Goal: Browse casually: Explore the website without a specific task or goal

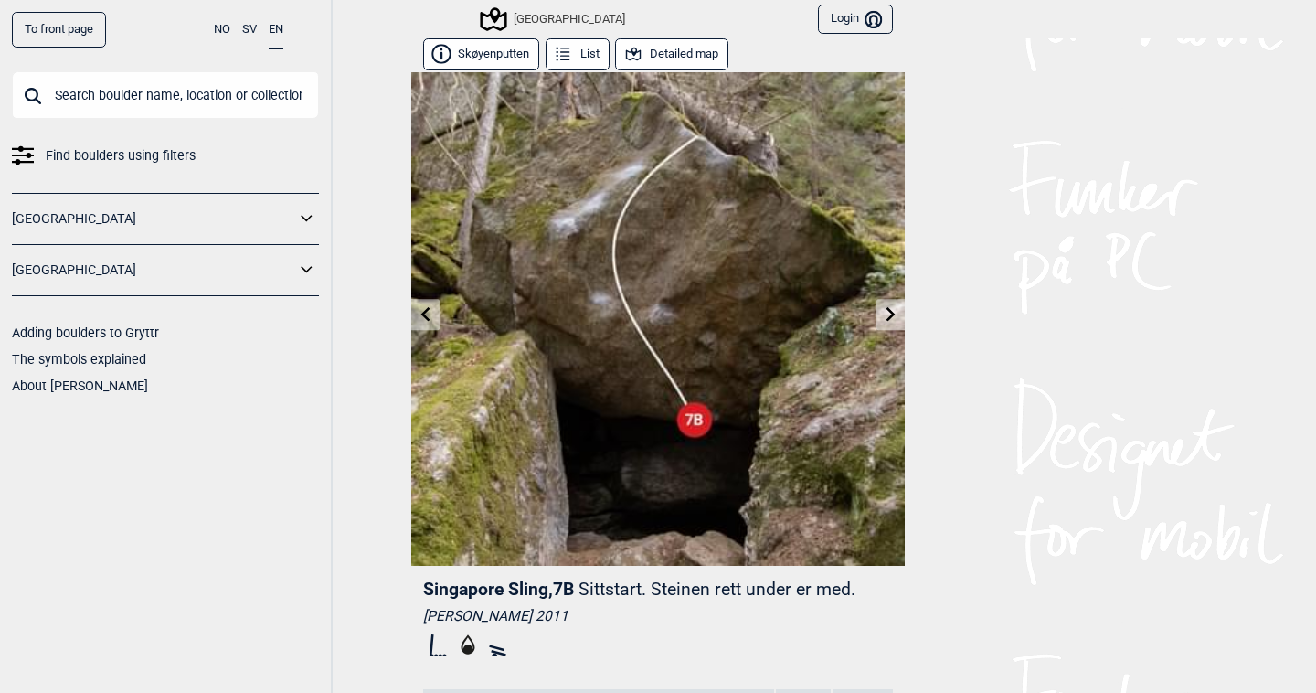
click at [414, 320] on link at bounding box center [425, 315] width 28 height 30
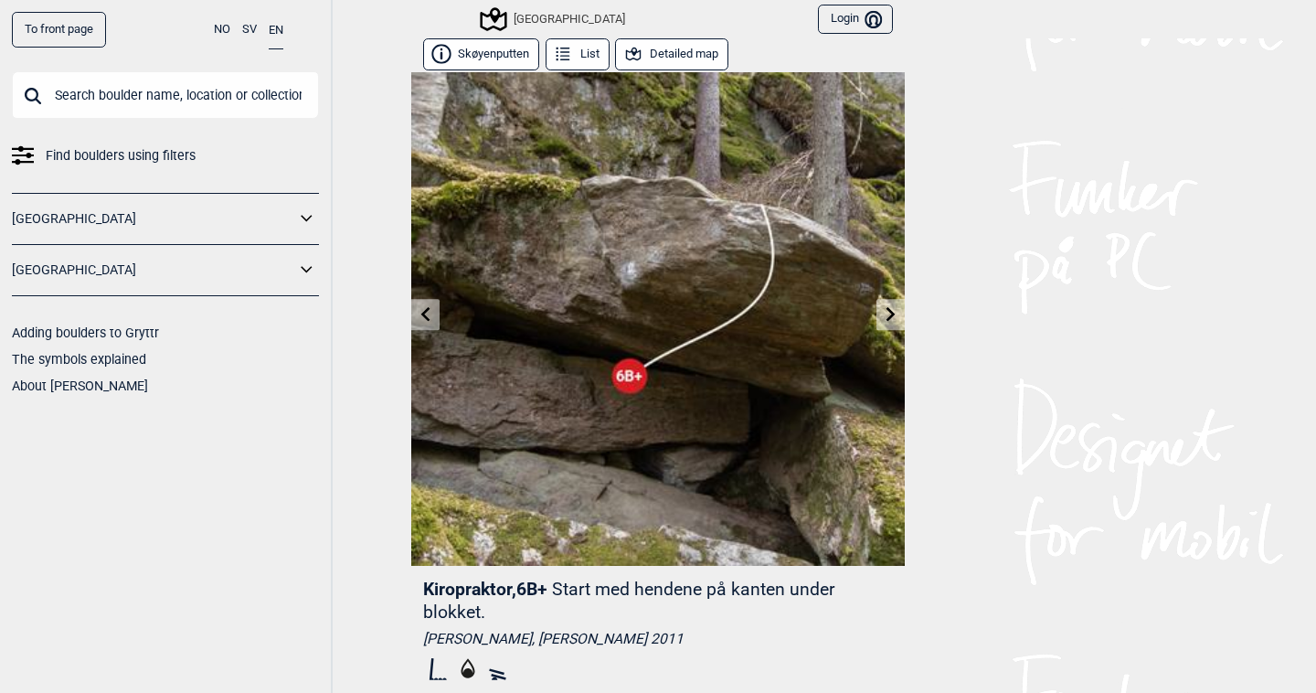
click at [423, 315] on icon at bounding box center [425, 313] width 9 height 15
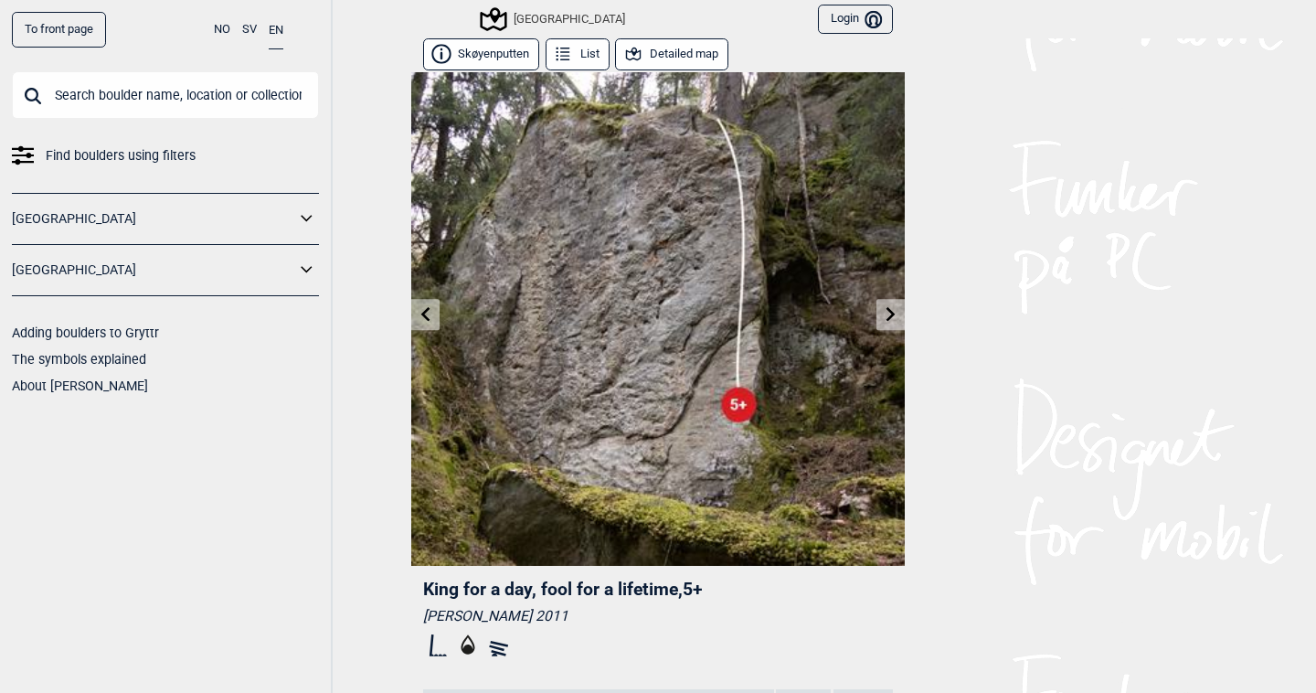
click at [423, 315] on icon at bounding box center [425, 313] width 9 height 15
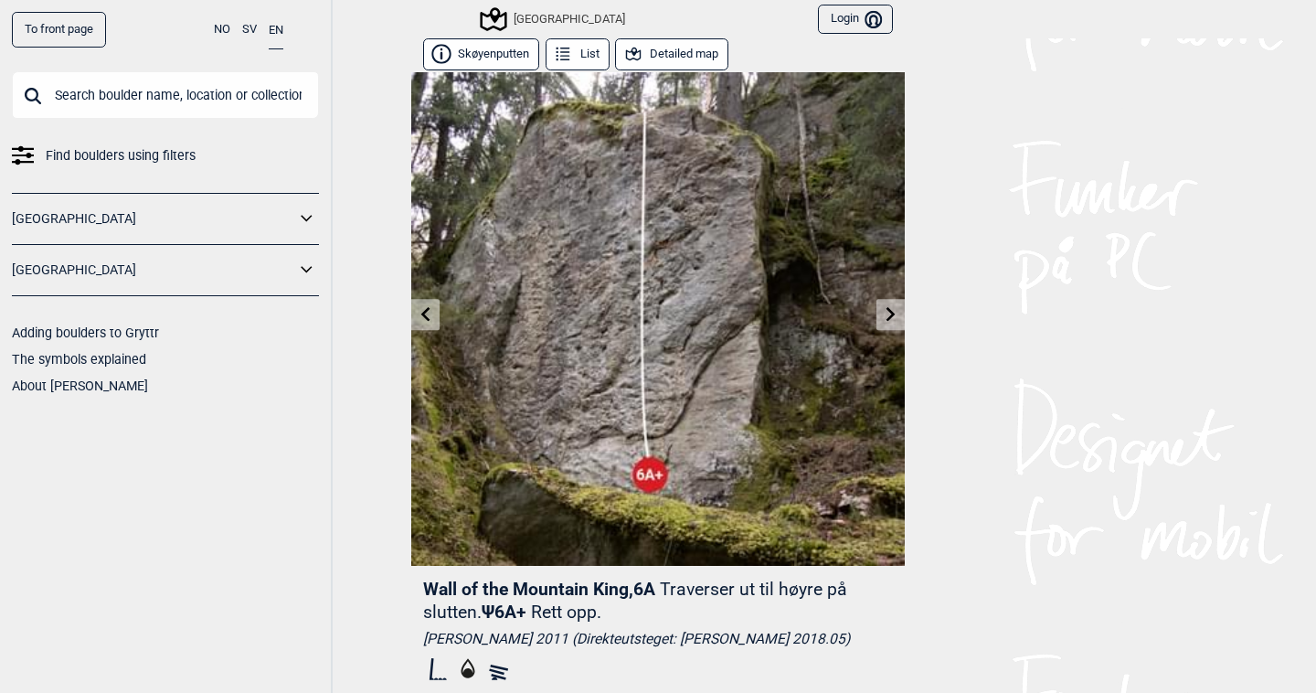
click at [423, 315] on icon at bounding box center [425, 313] width 9 height 15
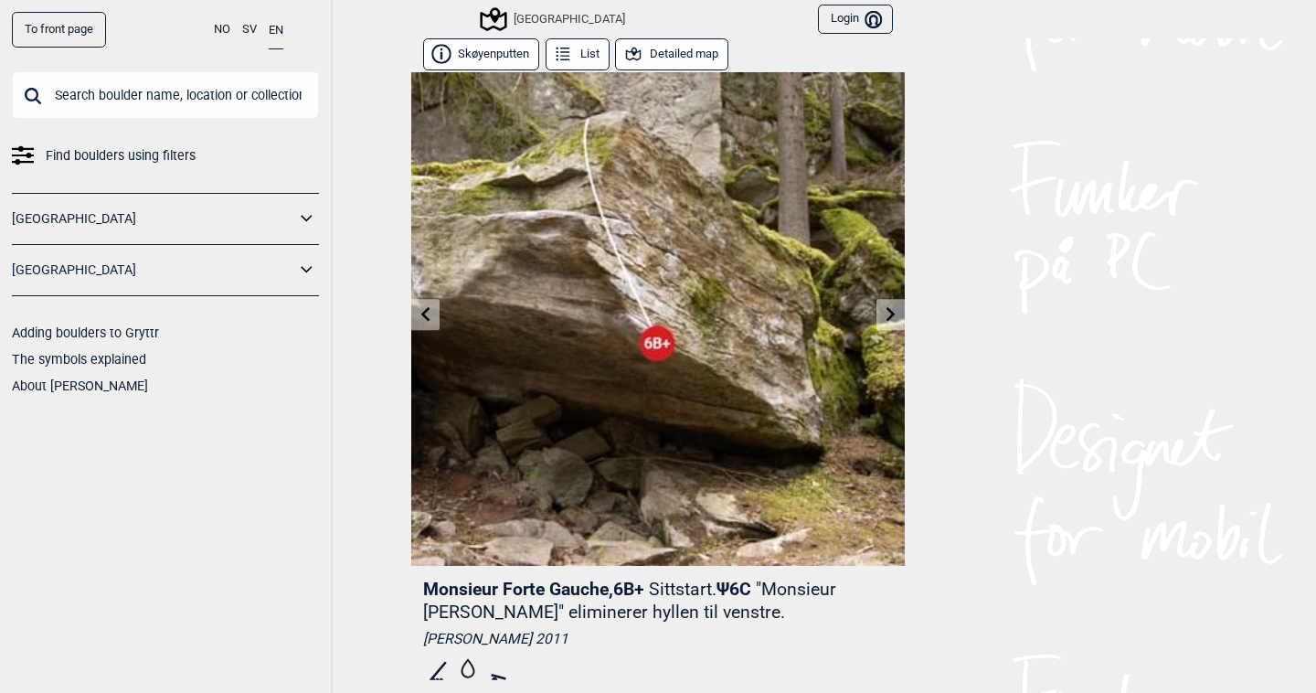
click at [423, 315] on icon at bounding box center [425, 313] width 9 height 15
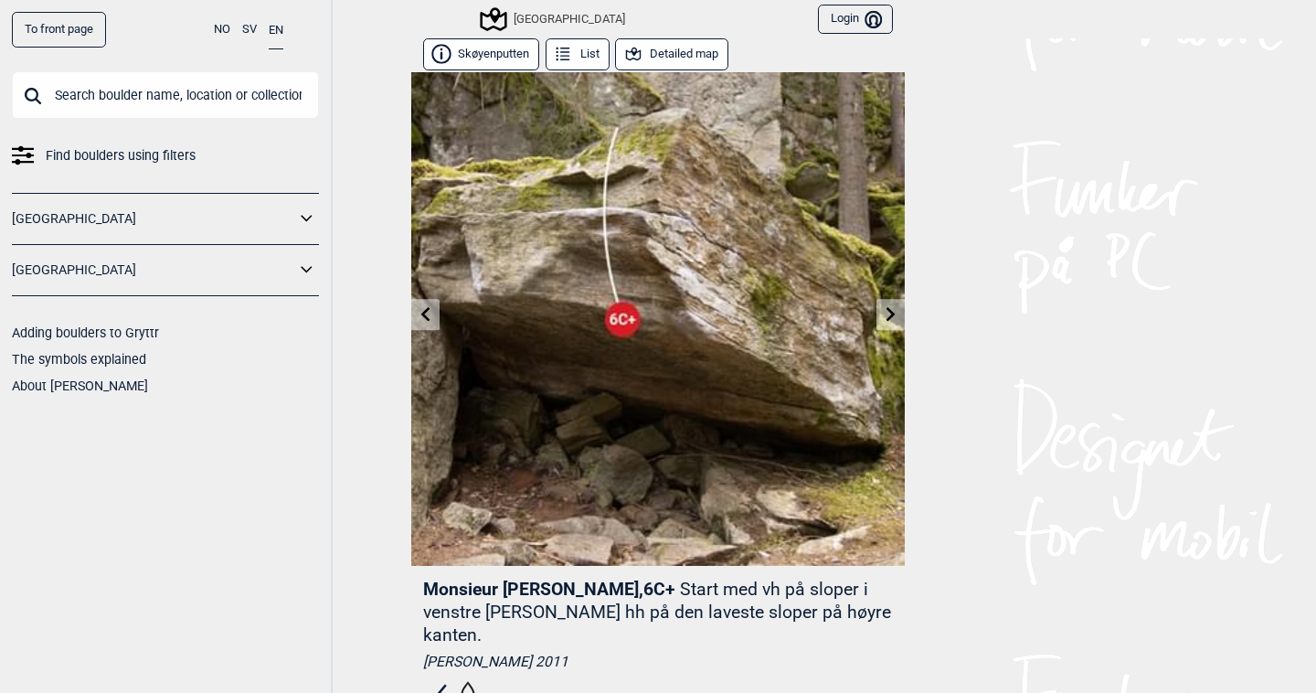
click at [423, 315] on icon at bounding box center [425, 313] width 9 height 15
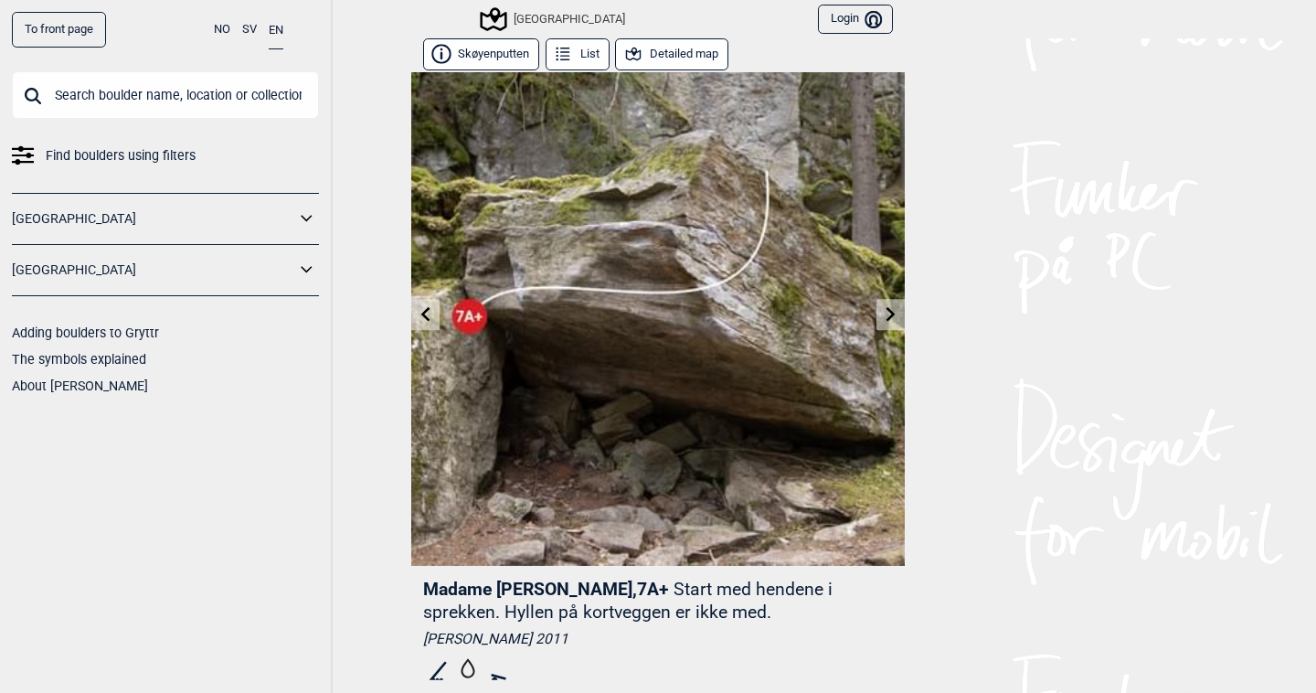
click at [423, 315] on icon at bounding box center [425, 313] width 9 height 15
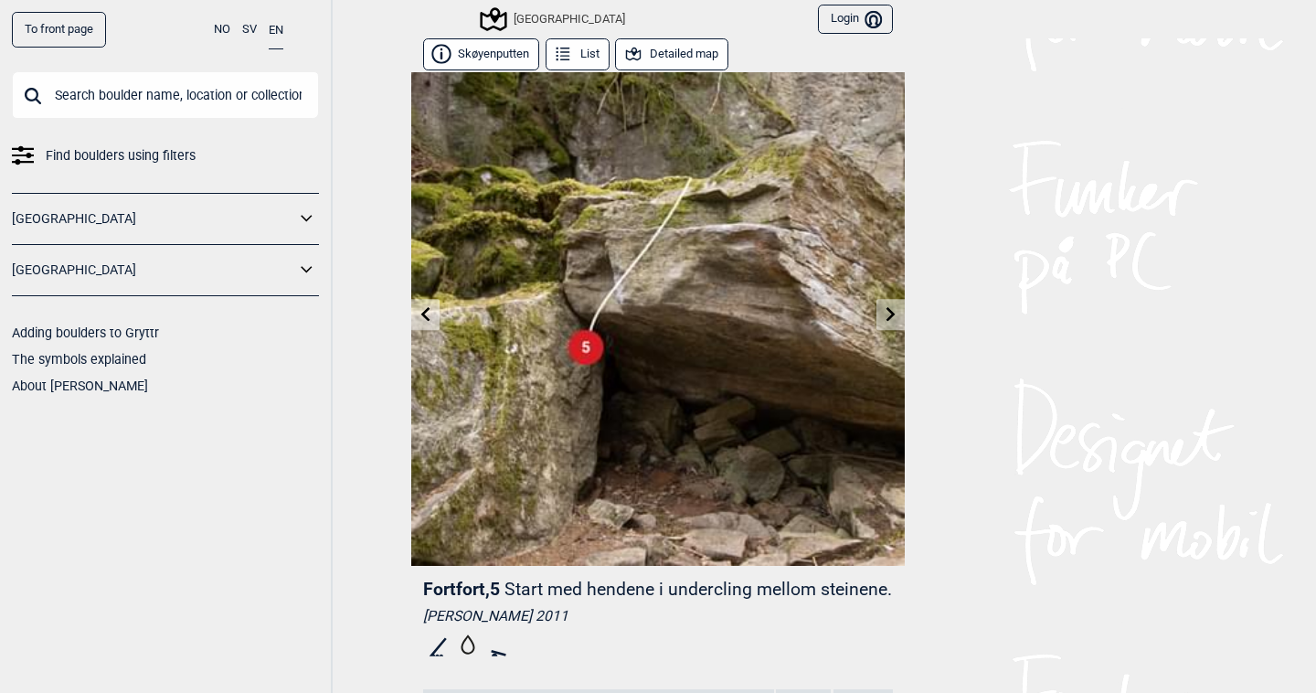
click at [429, 310] on icon at bounding box center [426, 313] width 15 height 15
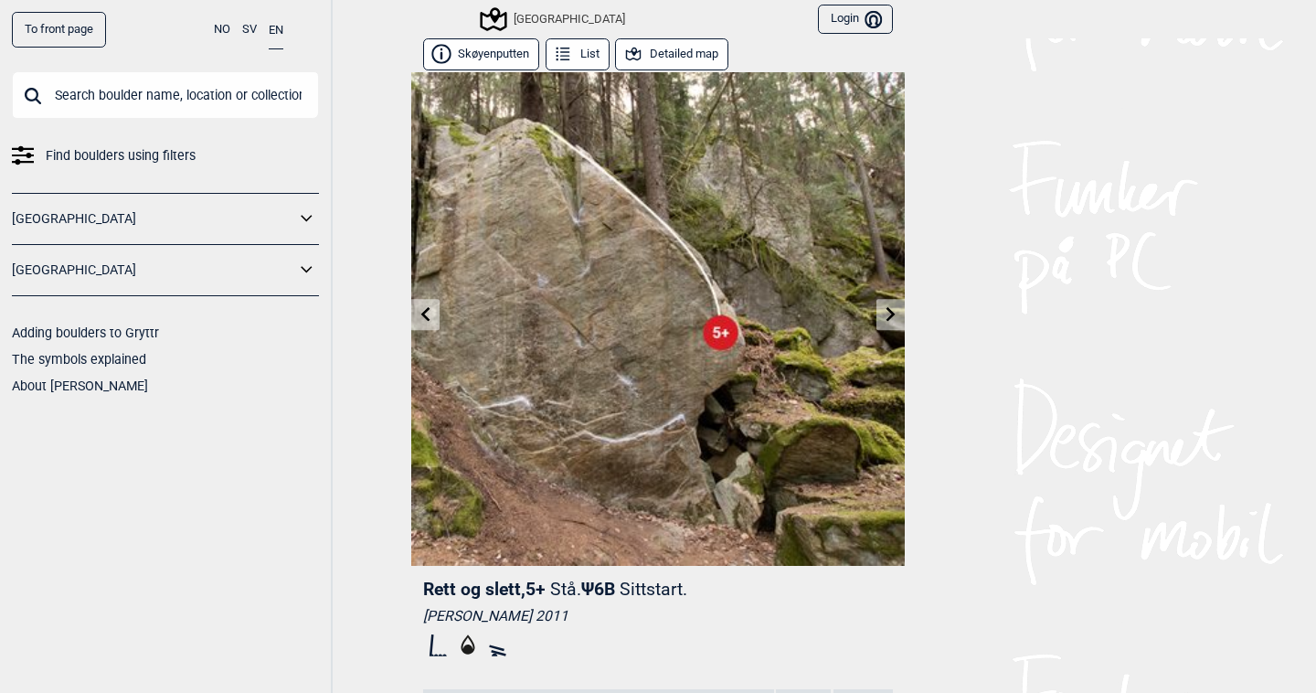
click at [429, 310] on icon at bounding box center [426, 313] width 15 height 15
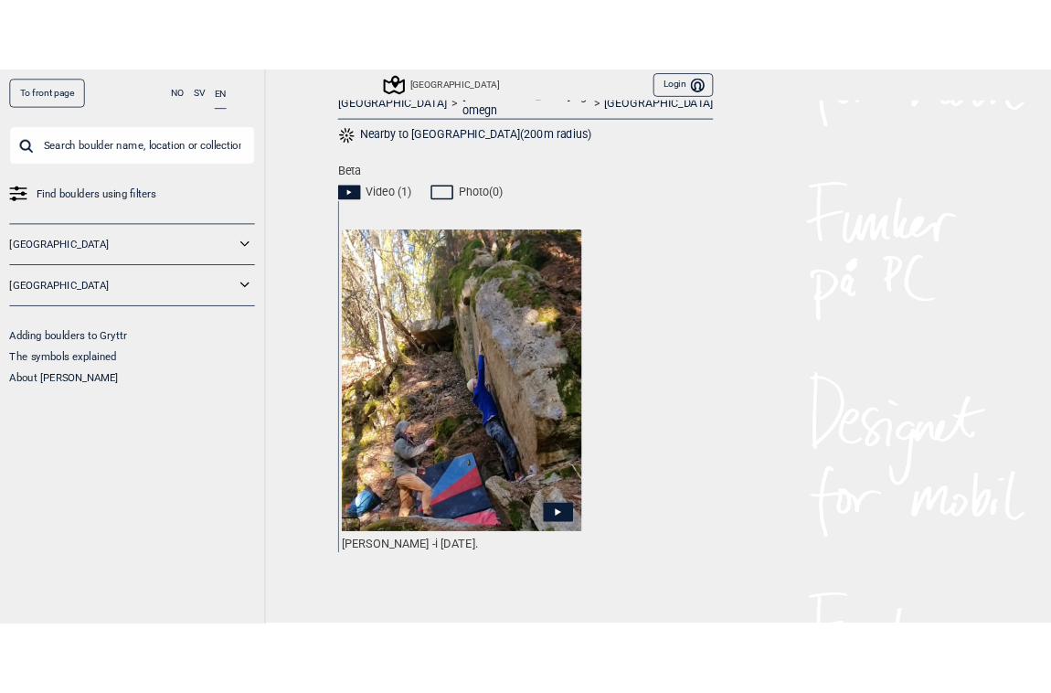
scroll to position [794, 0]
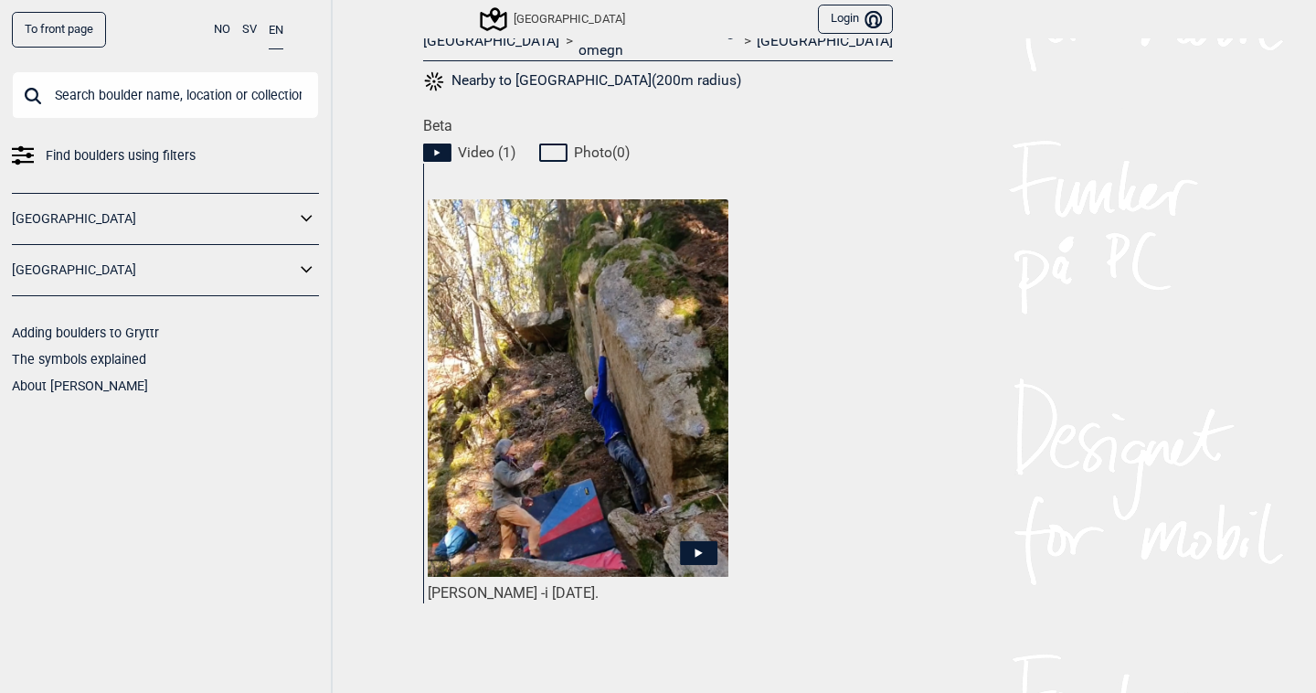
click at [569, 486] on img at bounding box center [578, 388] width 301 height 378
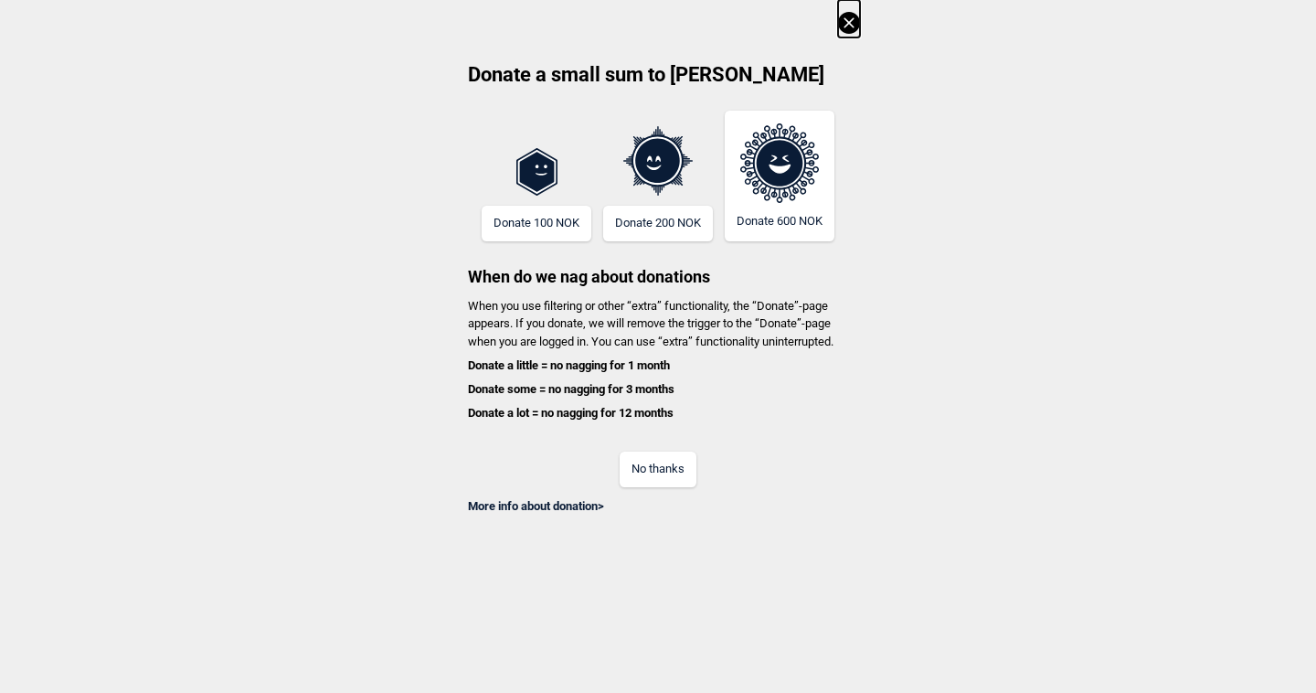
click at [664, 466] on button "No thanks" at bounding box center [658, 470] width 77 height 36
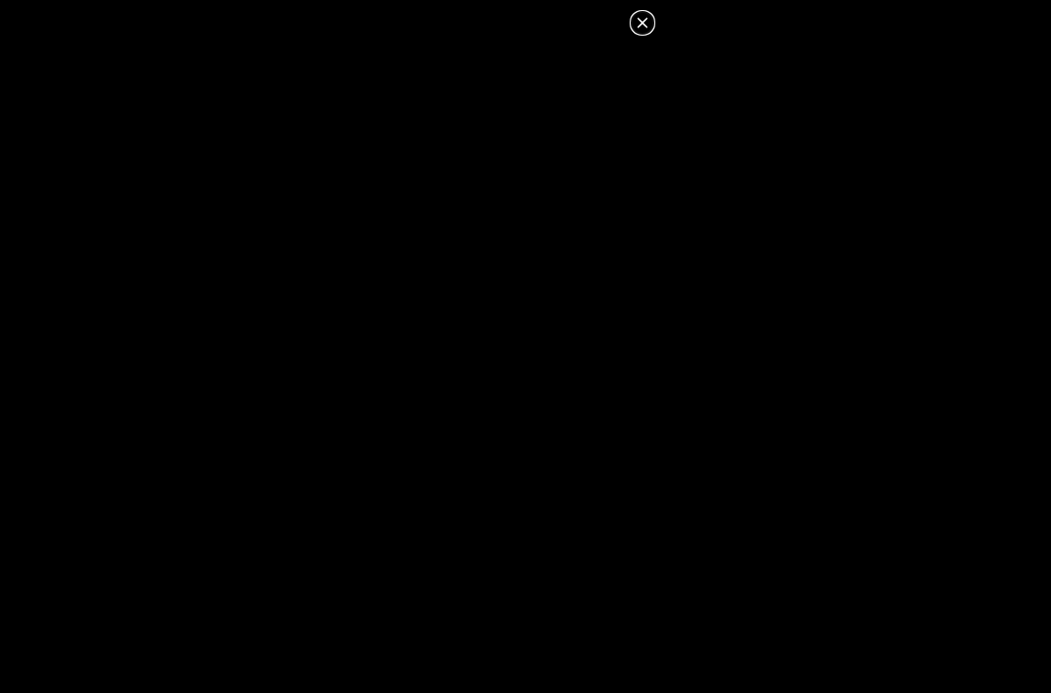
click at [647, 23] on icon at bounding box center [643, 23] width 22 height 22
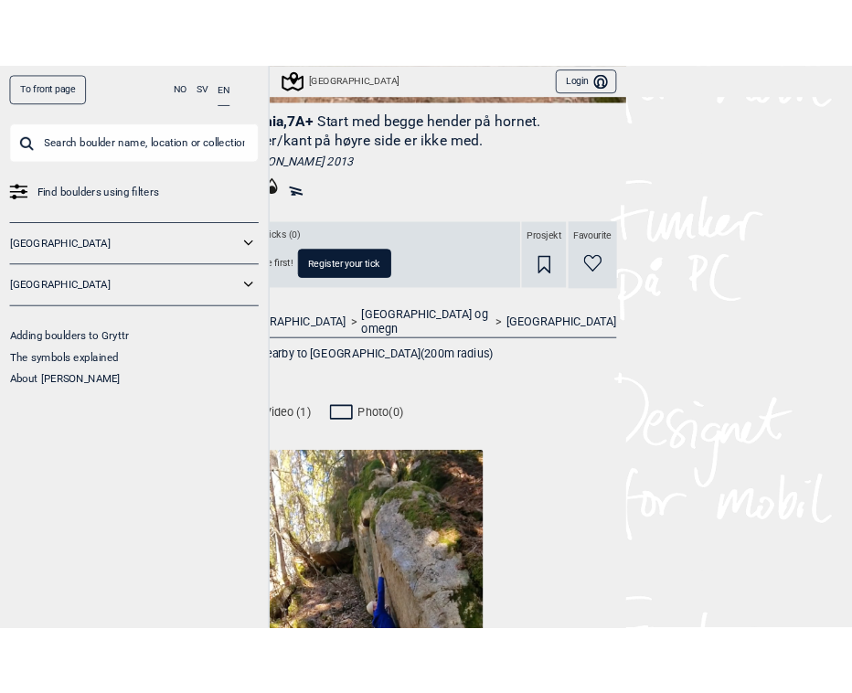
scroll to position [251, 0]
